Goal: Find contact information: Find contact information

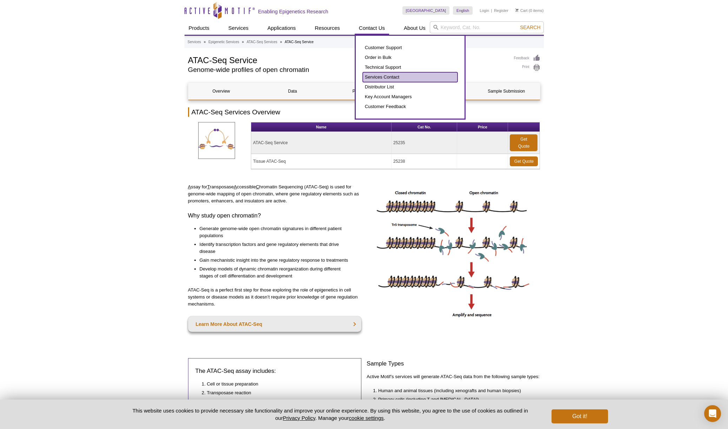
click at [375, 78] on link "Services Contact" at bounding box center [410, 77] width 95 height 10
